Goal: Book appointment/travel/reservation

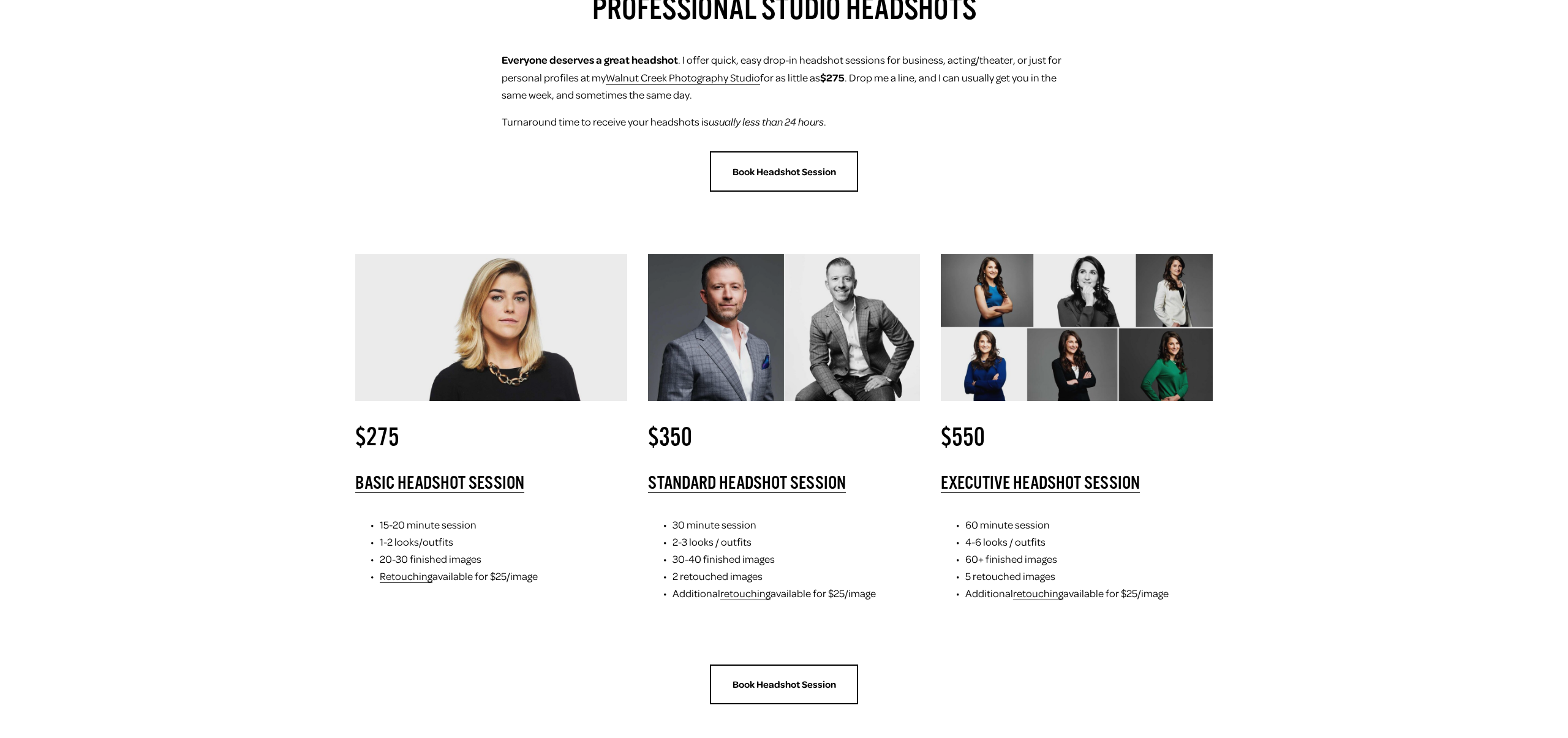
scroll to position [188, 0]
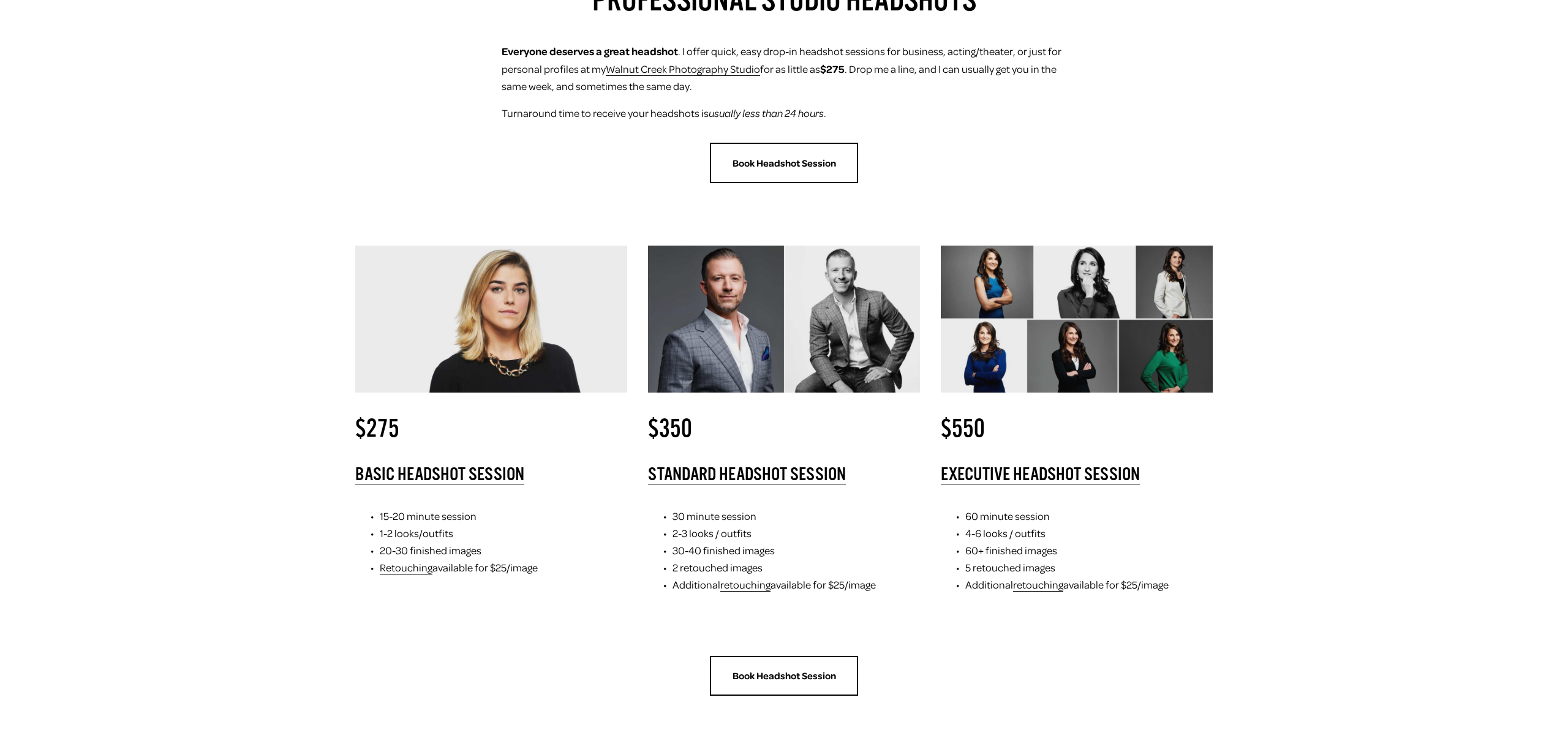
click at [771, 170] on link "Book Headshot Session" at bounding box center [784, 163] width 148 height 40
click at [757, 171] on link "Book Headshot Session" at bounding box center [784, 163] width 148 height 40
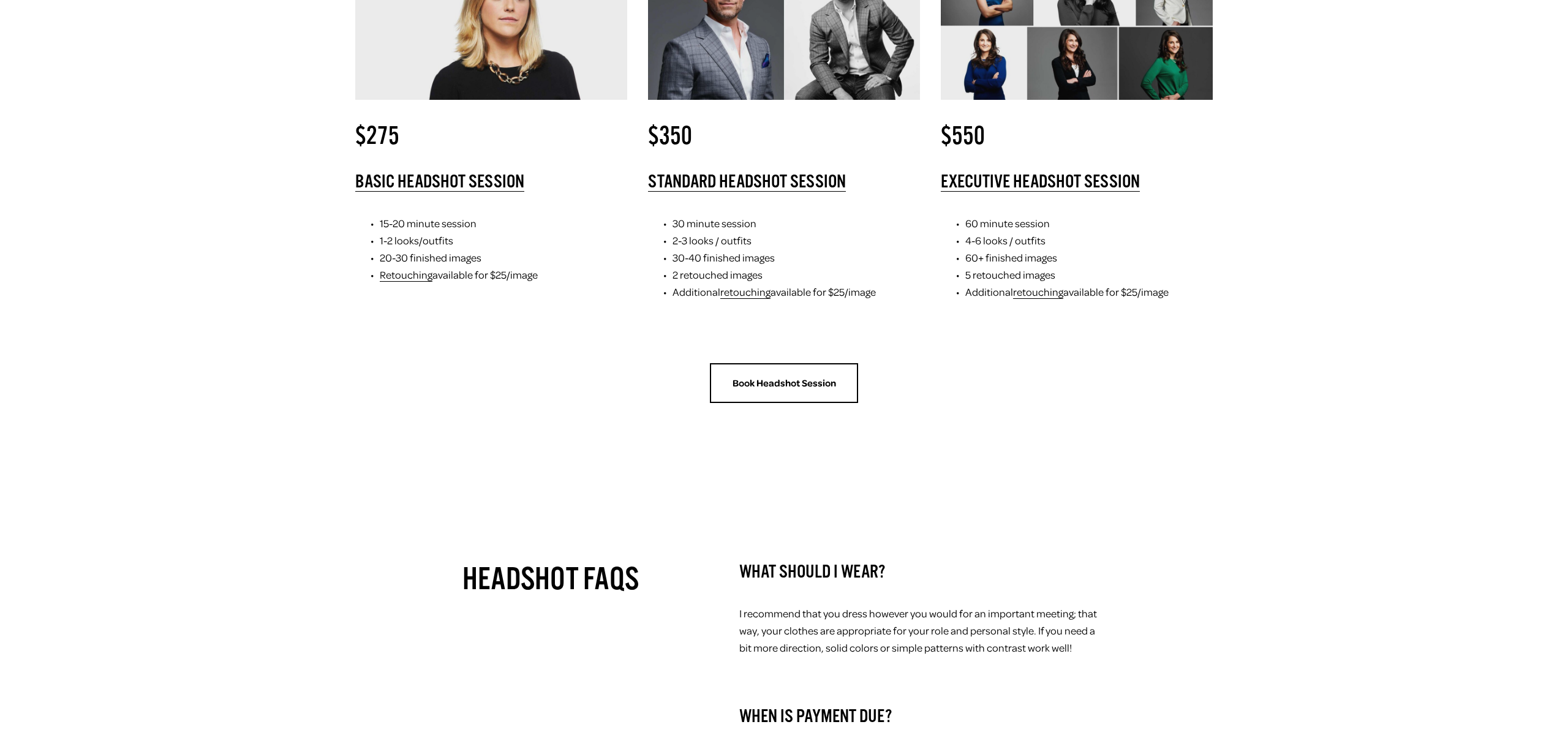
scroll to position [483, 0]
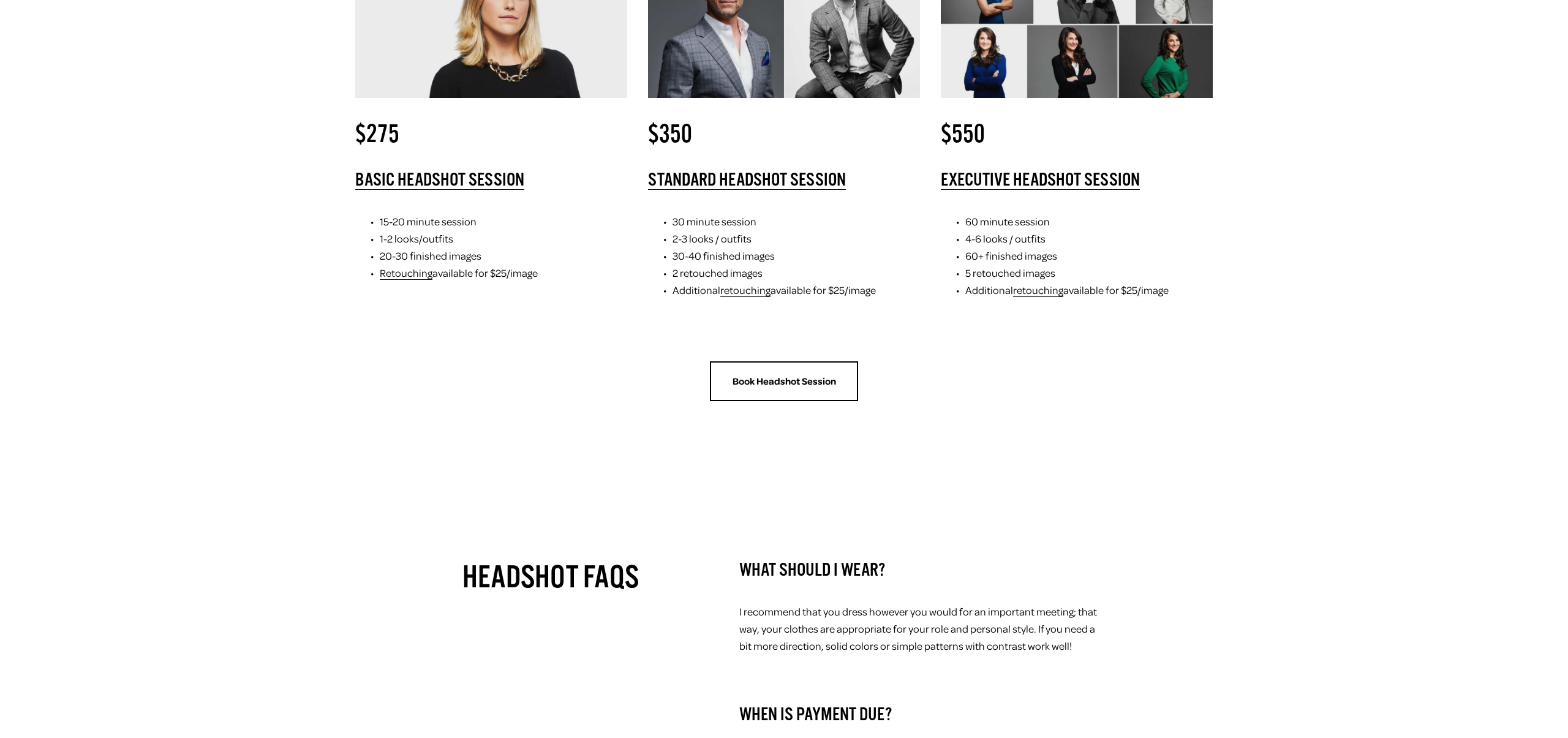
click at [790, 373] on link "Book Headshot Session" at bounding box center [784, 381] width 148 height 40
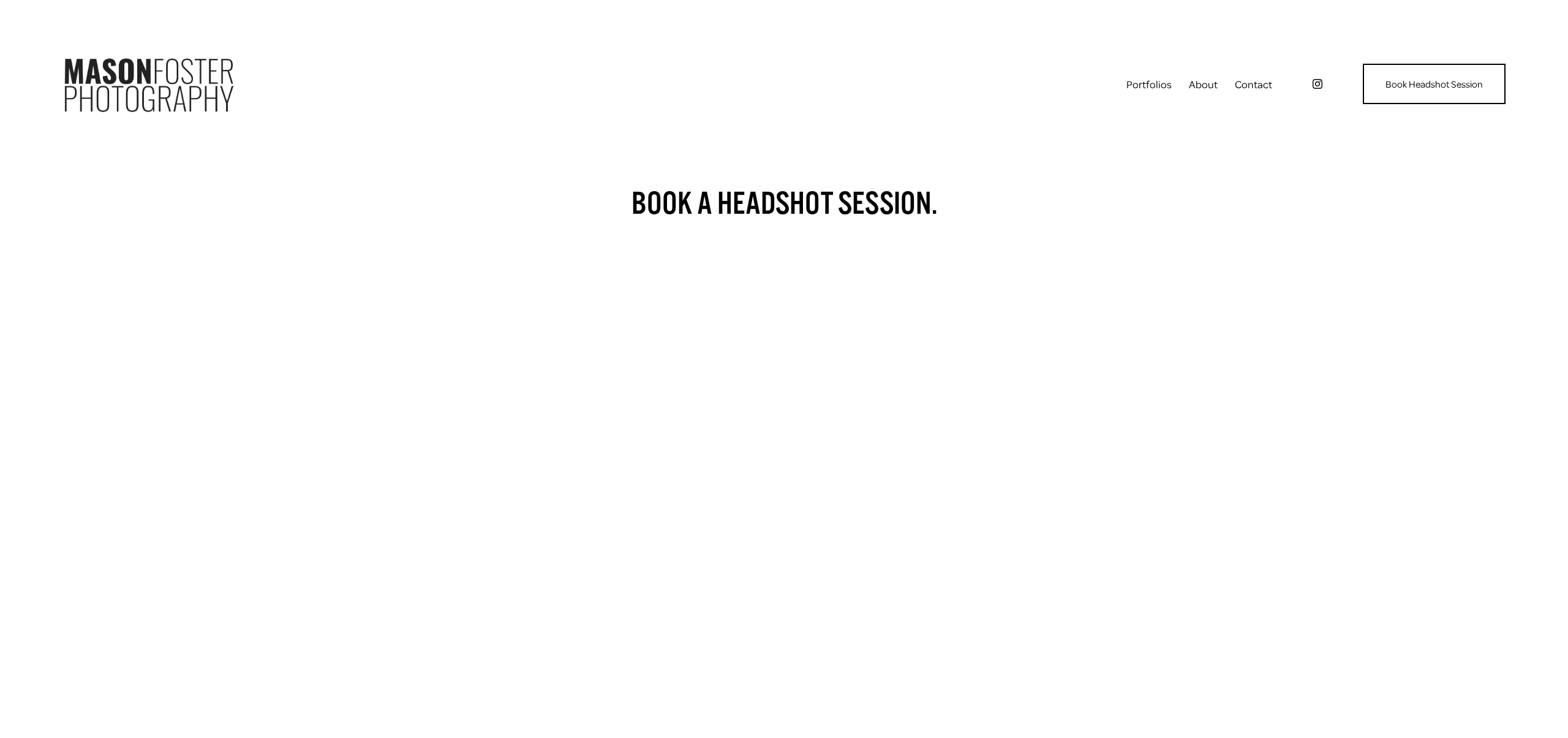
click at [1139, 89] on span "Portfolios" at bounding box center [1149, 84] width 45 height 17
click at [0, 0] on link "Commercial" at bounding box center [0, 0] width 0 height 0
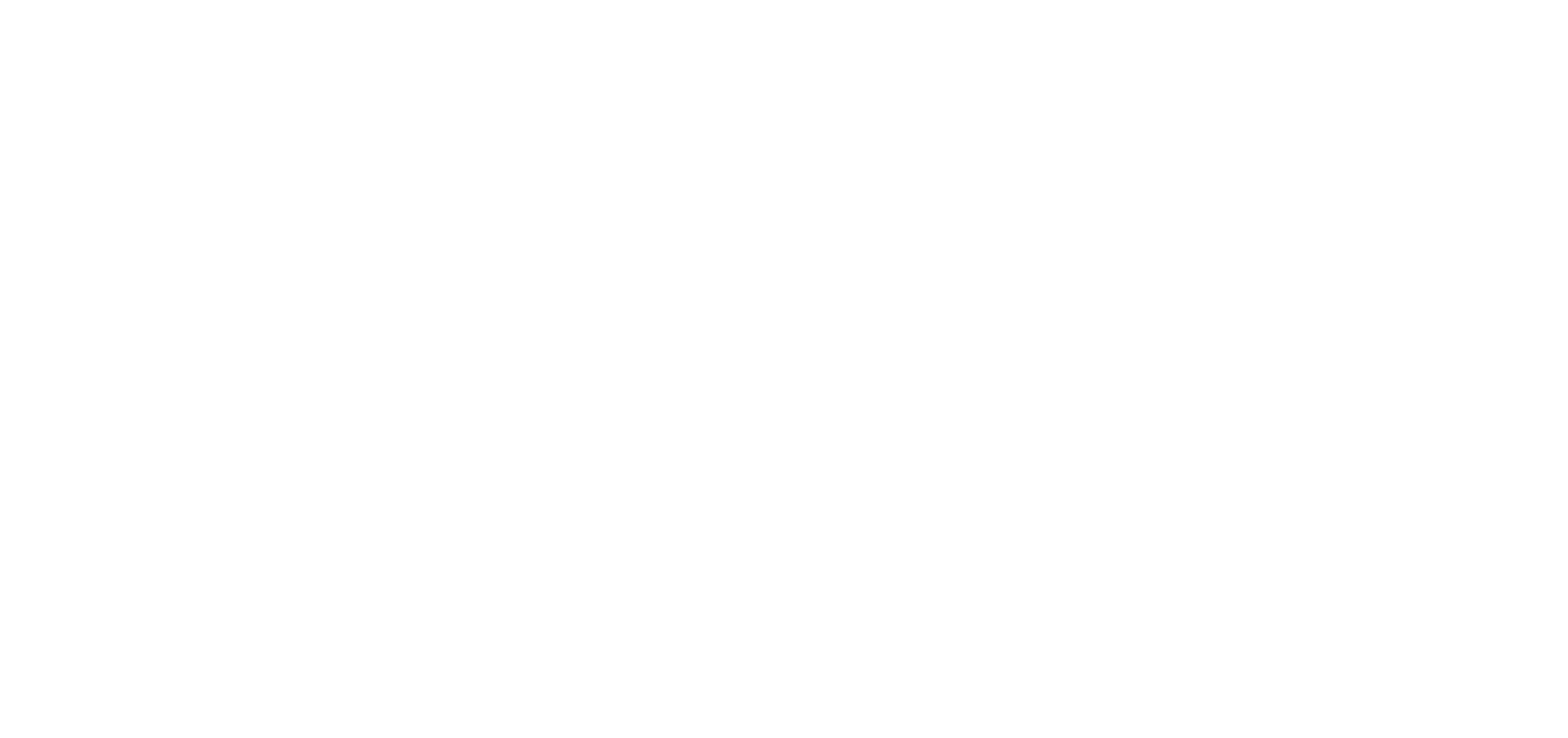
scroll to position [3720, 0]
